Goal: Find specific page/section: Find specific page/section

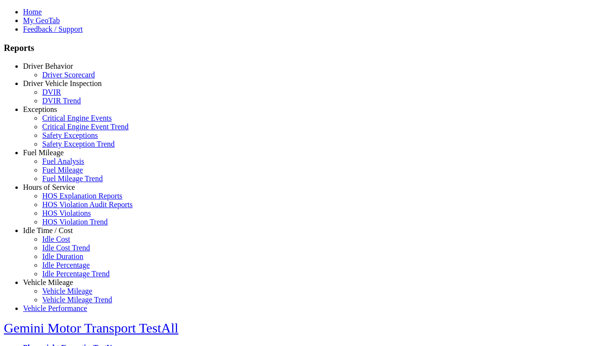
click at [55, 191] on link "Hours of Service" at bounding box center [49, 187] width 52 height 8
click at [62, 200] on link "HOS Explanation Reports" at bounding box center [82, 196] width 80 height 8
